Goal: Information Seeking & Learning: Find specific fact

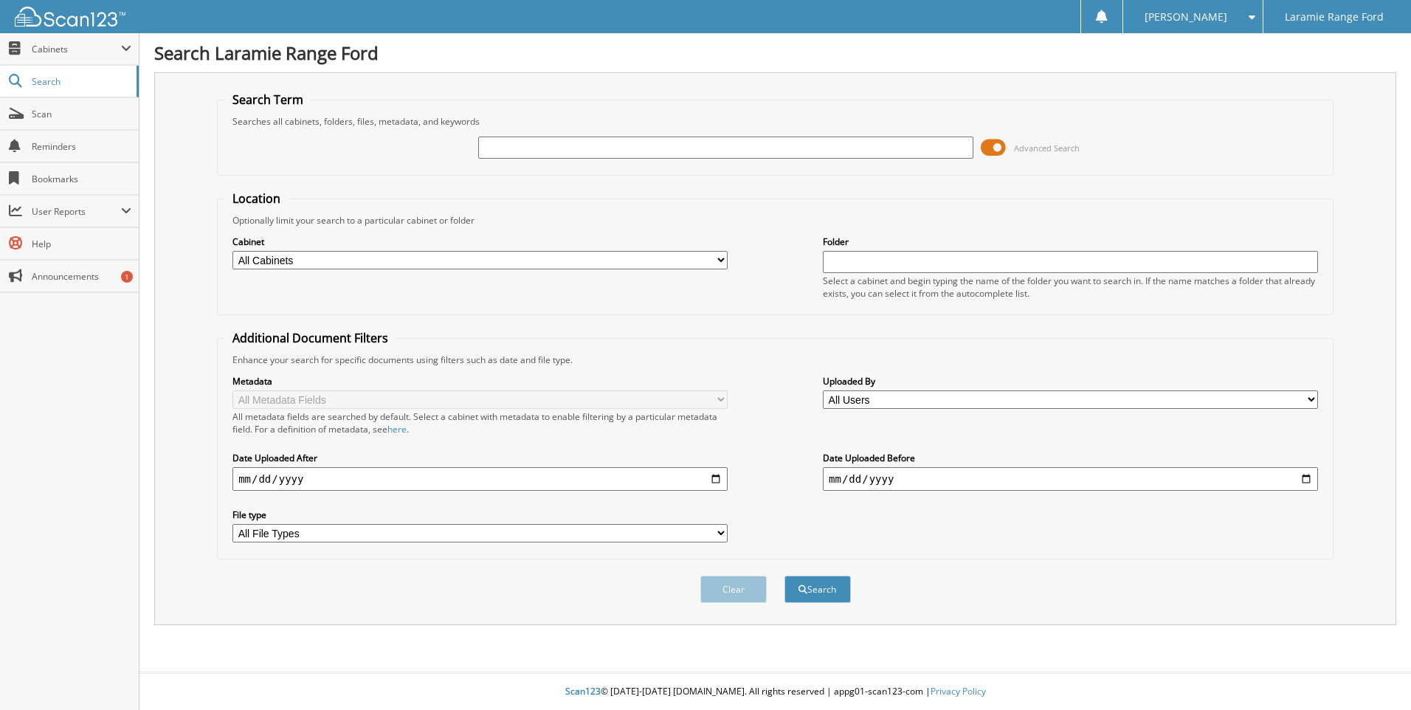
click at [543, 155] on input "text" at bounding box center [725, 148] width 495 height 22
click at [45, 115] on span "Scan" at bounding box center [82, 114] width 100 height 13
click at [69, 41] on span "Cabinets" at bounding box center [69, 49] width 139 height 32
click at [71, 47] on span "Cabinets" at bounding box center [76, 49] width 89 height 13
click at [557, 151] on input "text" at bounding box center [725, 148] width 495 height 22
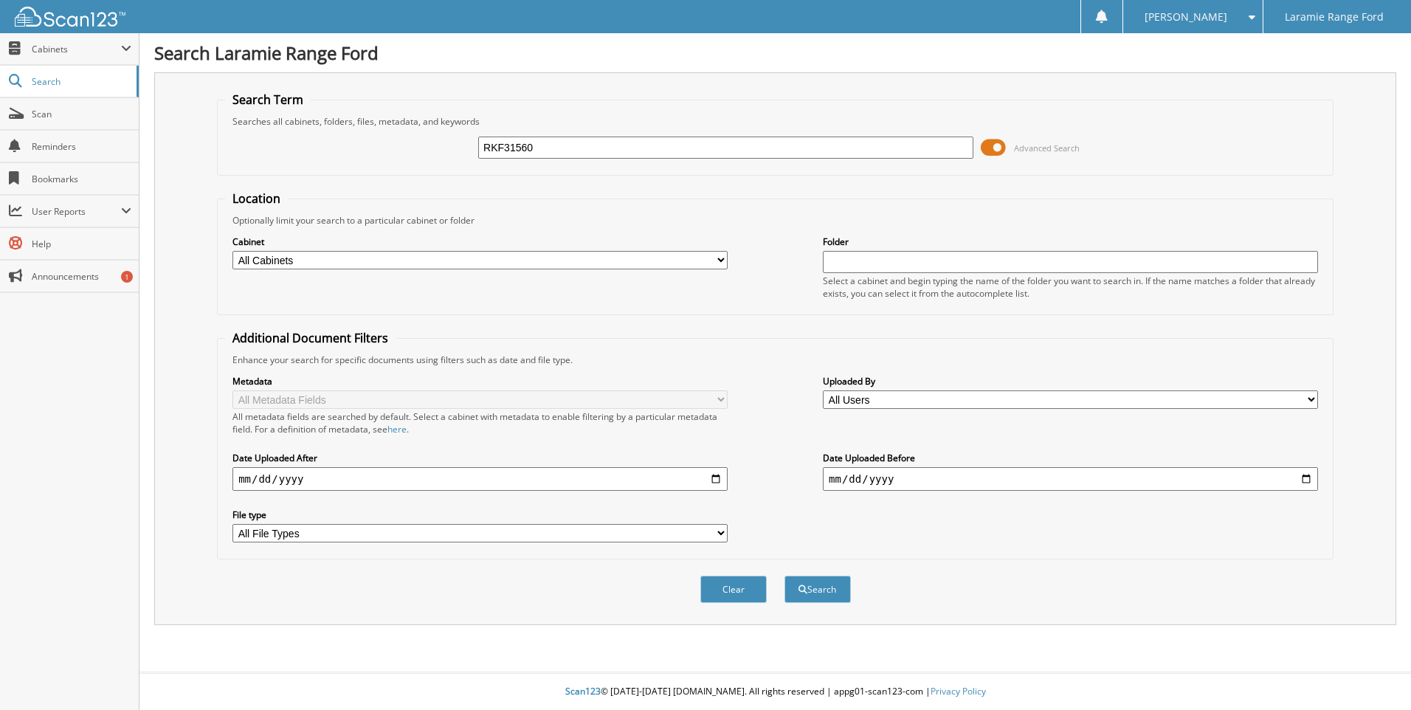
type input "RKF31560"
click at [785, 576] on button "Search" at bounding box center [818, 589] width 66 height 27
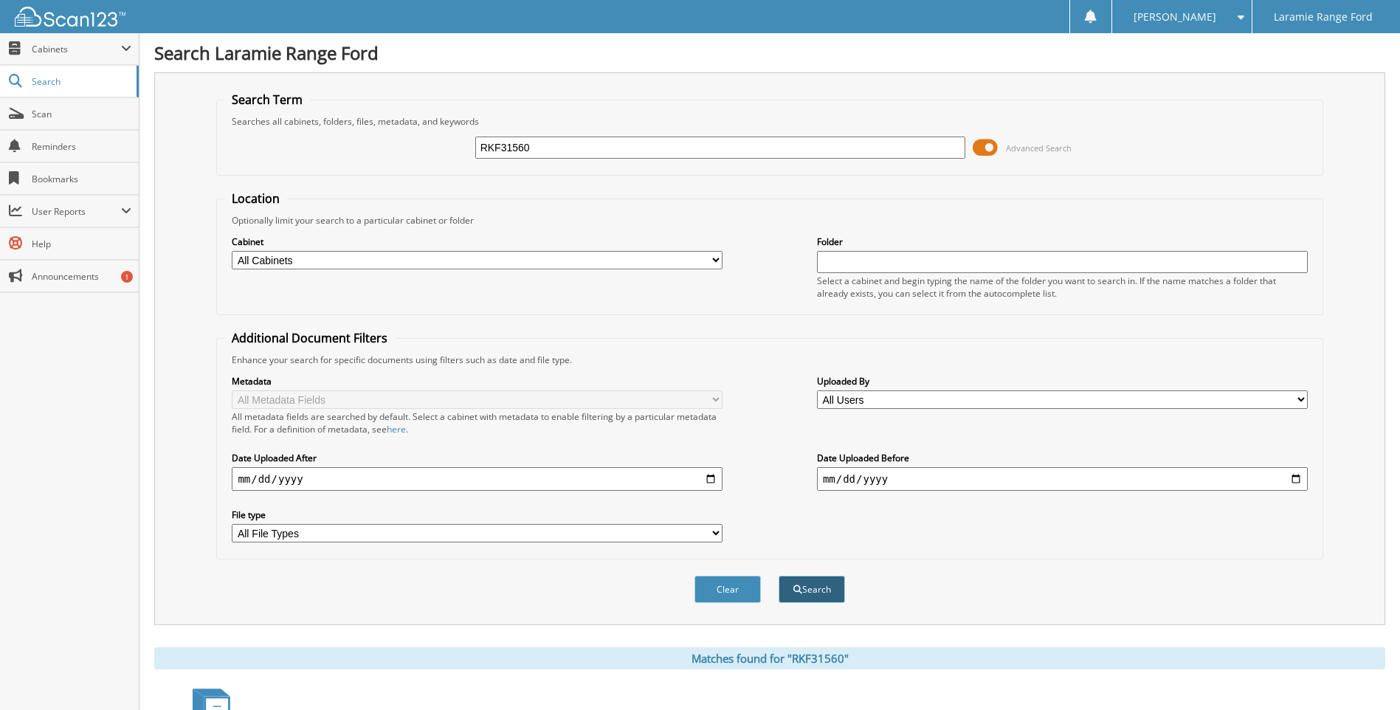
click at [802, 582] on button "Search" at bounding box center [812, 589] width 66 height 27
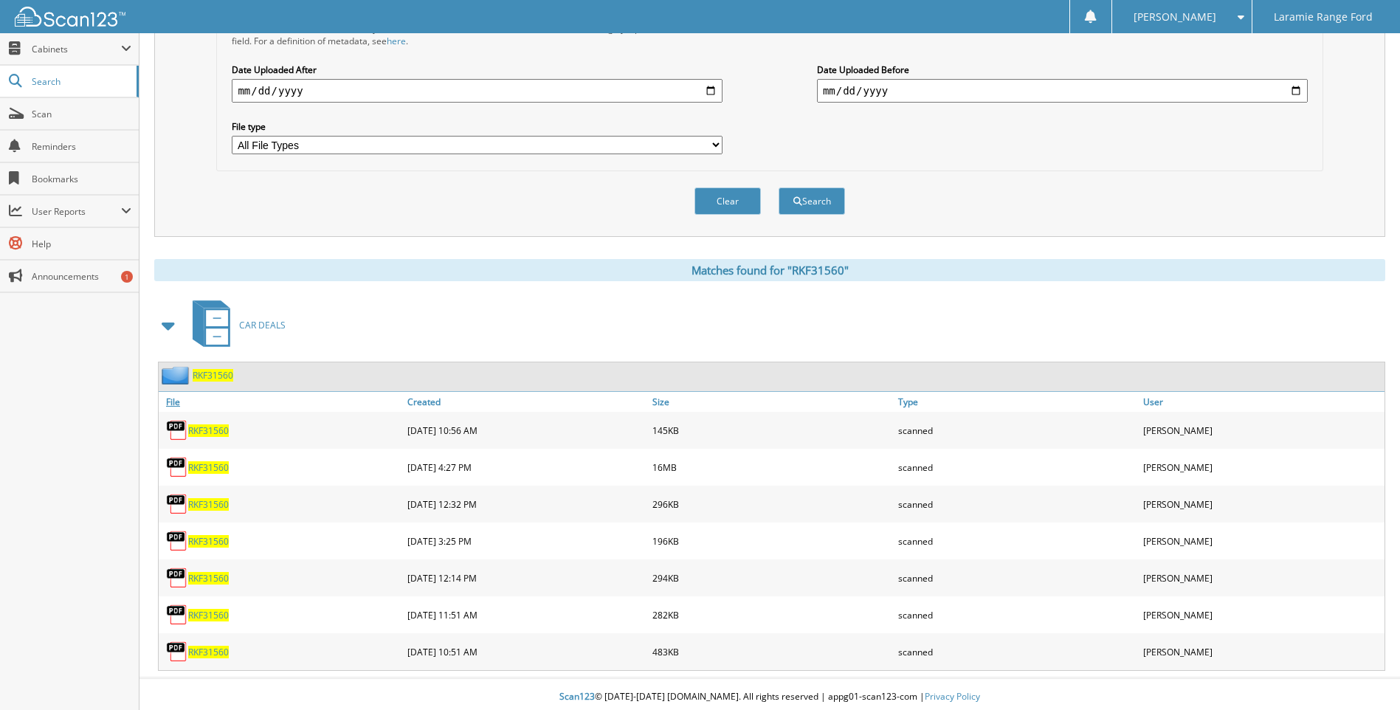
scroll to position [394, 0]
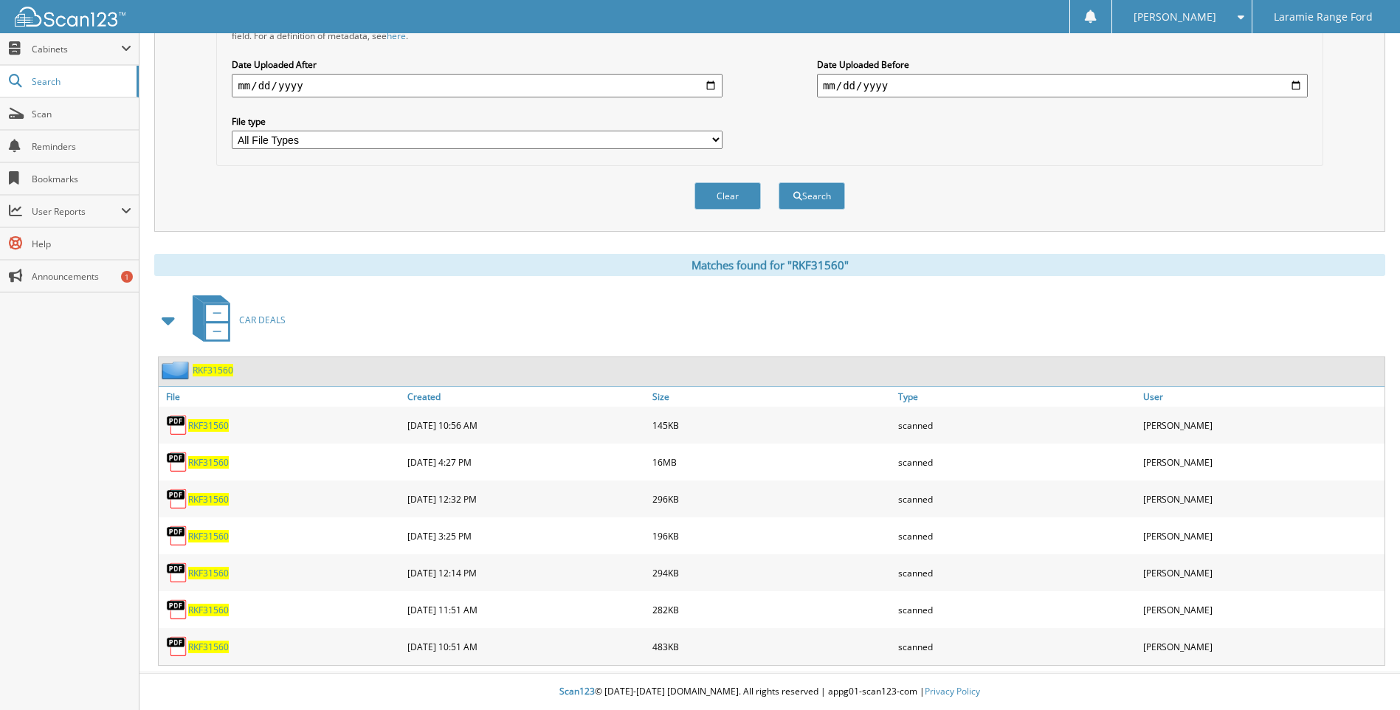
click at [204, 423] on span "RKF31560" at bounding box center [208, 425] width 41 height 13
click at [202, 641] on span "RKF31560" at bounding box center [208, 647] width 41 height 13
click at [200, 607] on span "RKF31560" at bounding box center [208, 610] width 41 height 13
click at [200, 539] on span "RKF31560" at bounding box center [208, 536] width 41 height 13
click at [200, 499] on span "RKF31560" at bounding box center [208, 499] width 41 height 13
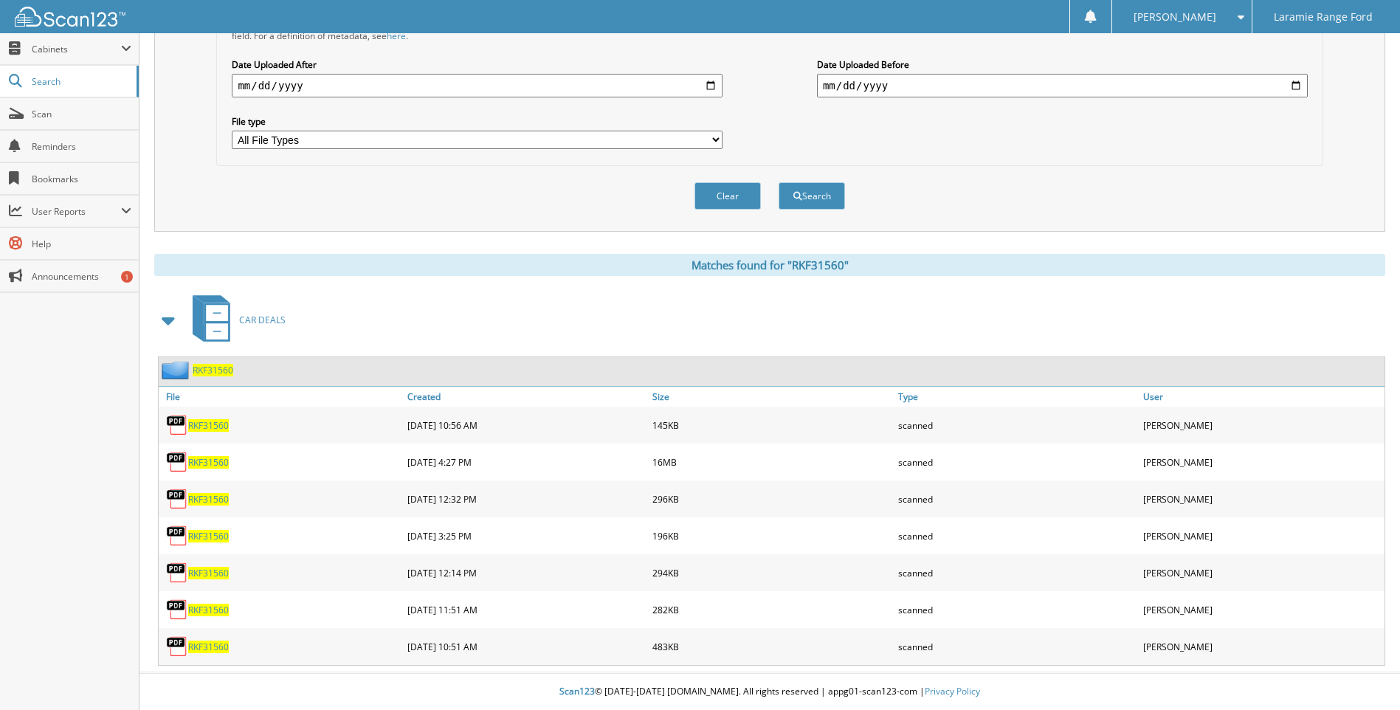
click at [194, 461] on span "RKF31560" at bounding box center [208, 462] width 41 height 13
